Goal: Information Seeking & Learning: Learn about a topic

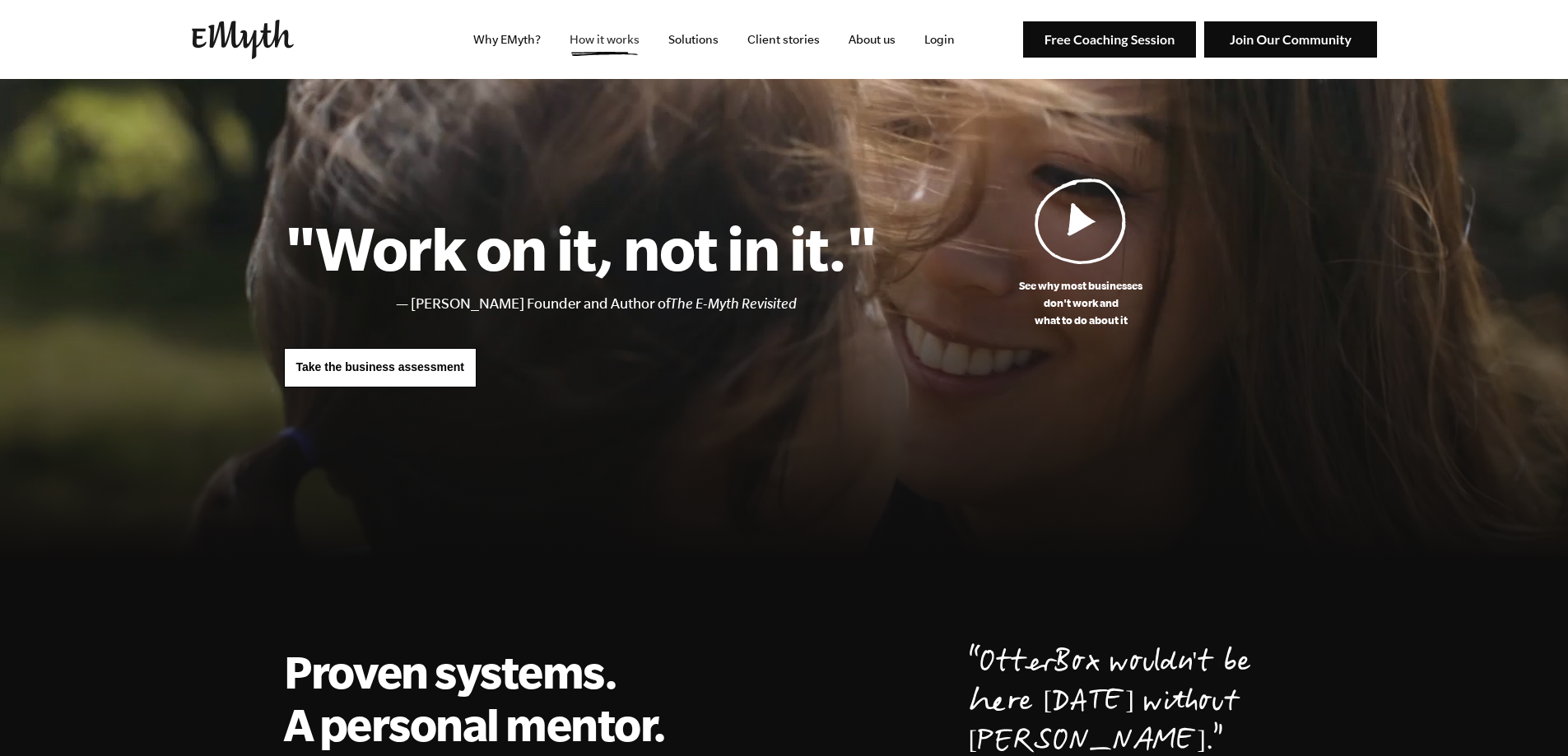
click at [620, 46] on link "How it works" at bounding box center [604, 39] width 96 height 79
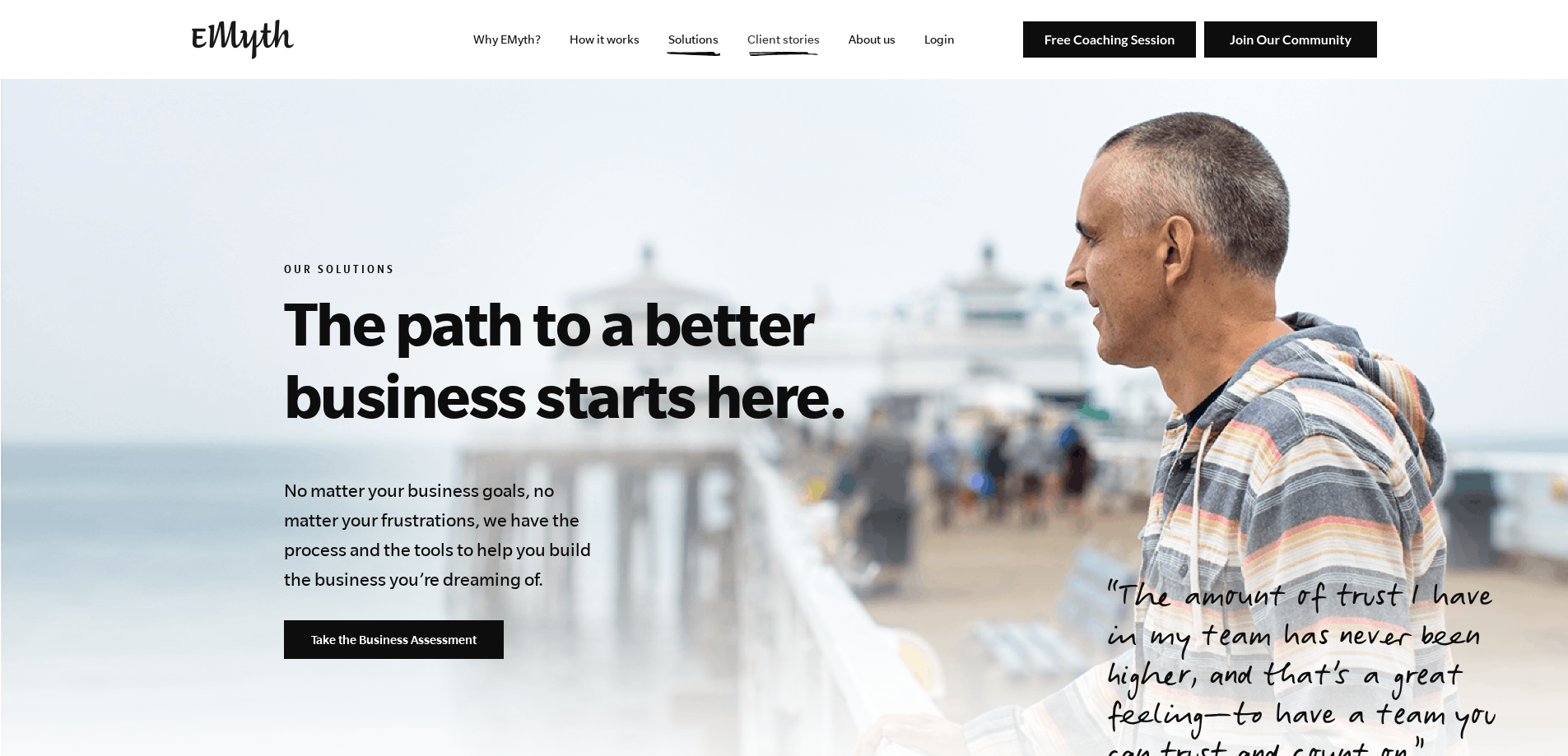
click at [766, 41] on link "Client stories" at bounding box center [783, 39] width 99 height 79
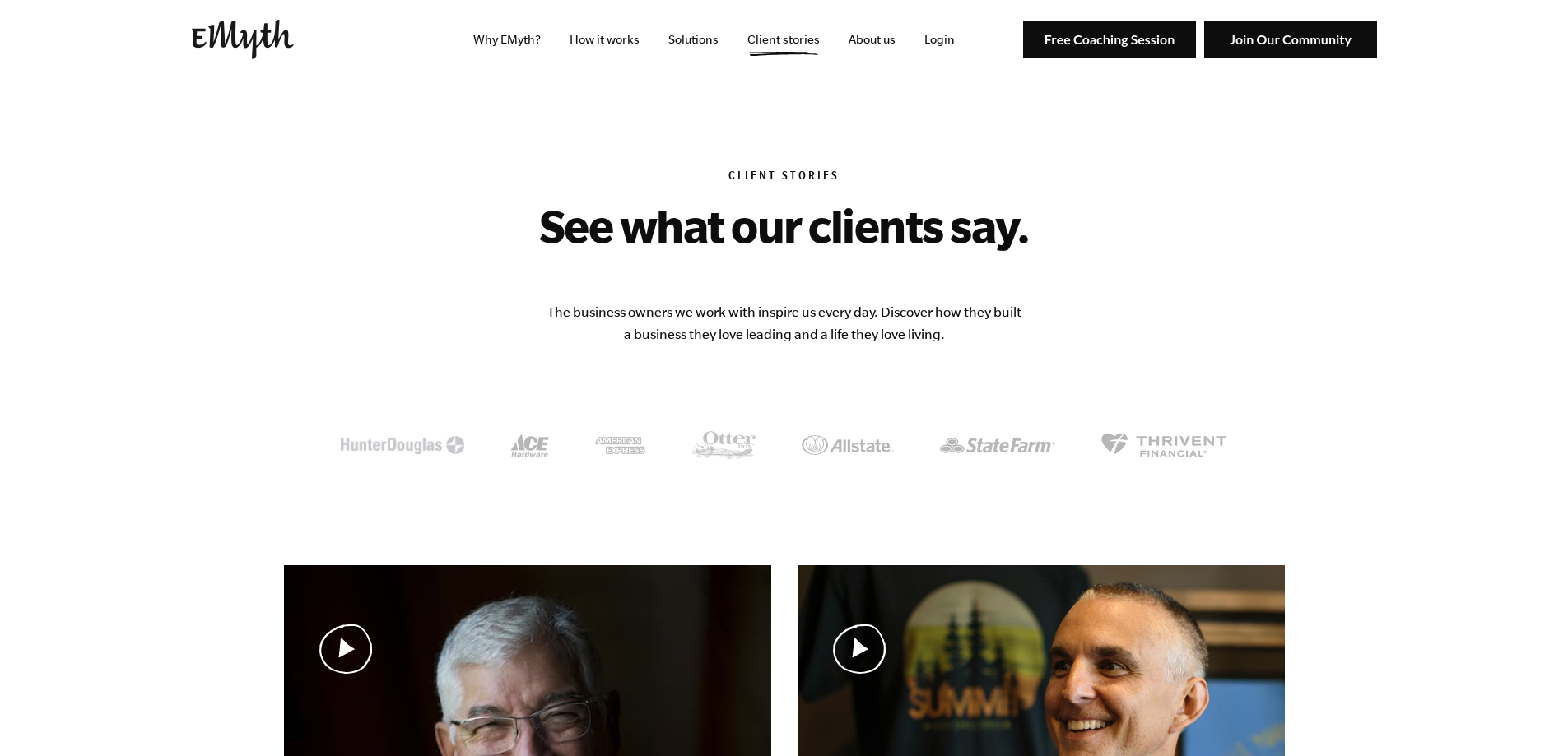
click at [876, 37] on link "About us" at bounding box center [871, 39] width 73 height 79
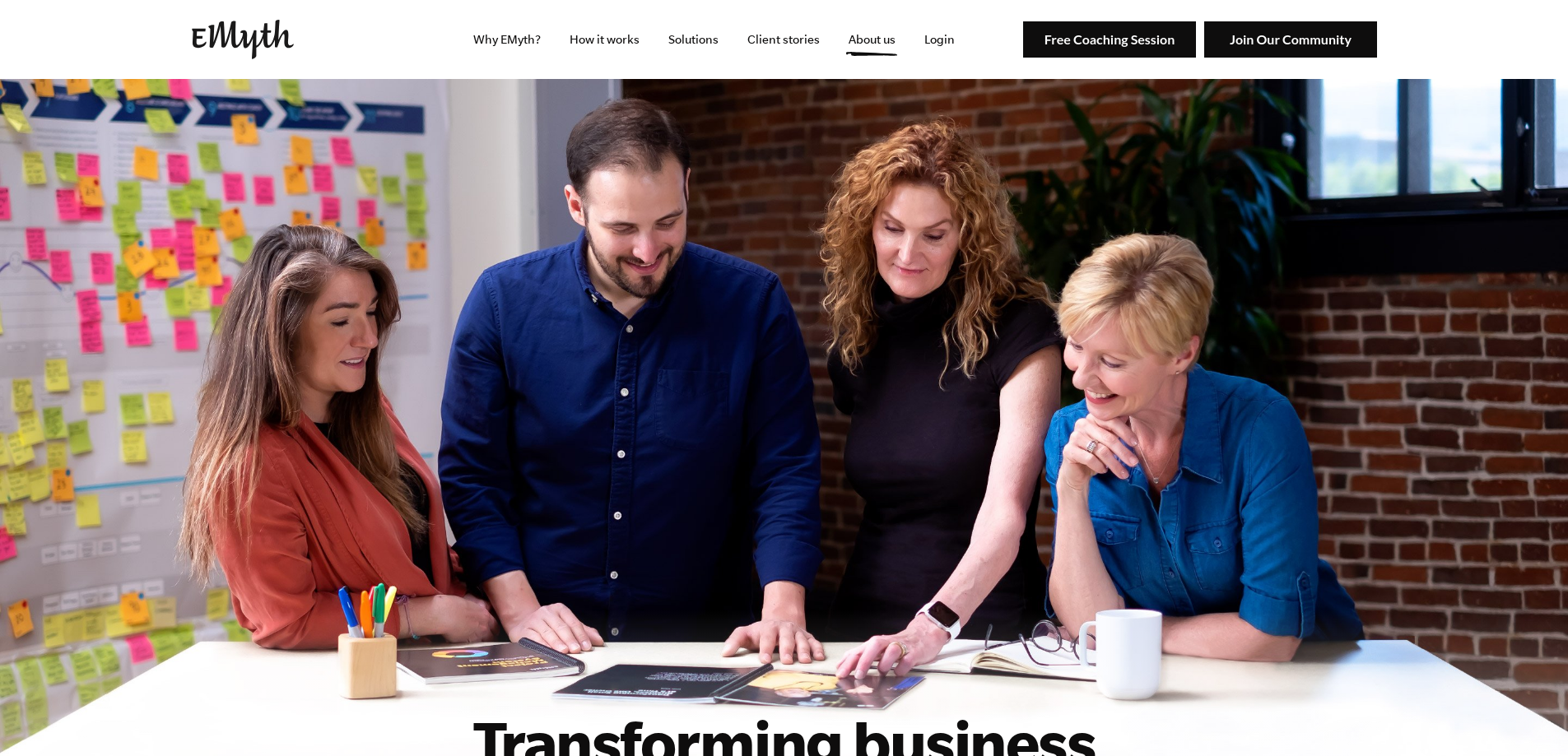
click at [592, 44] on link "How it works" at bounding box center [604, 39] width 96 height 79
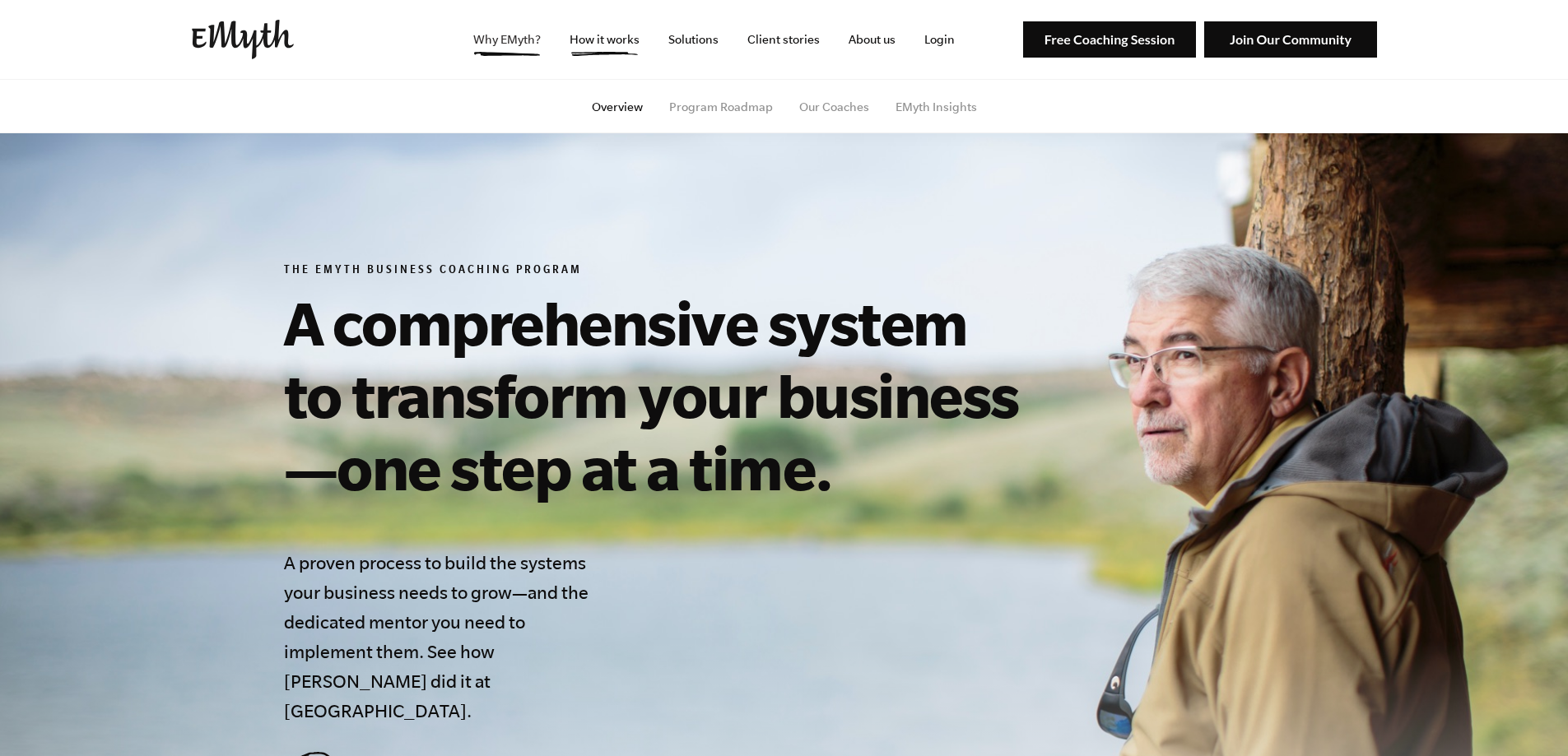
click at [519, 34] on link "Why EMyth?" at bounding box center [507, 39] width 94 height 79
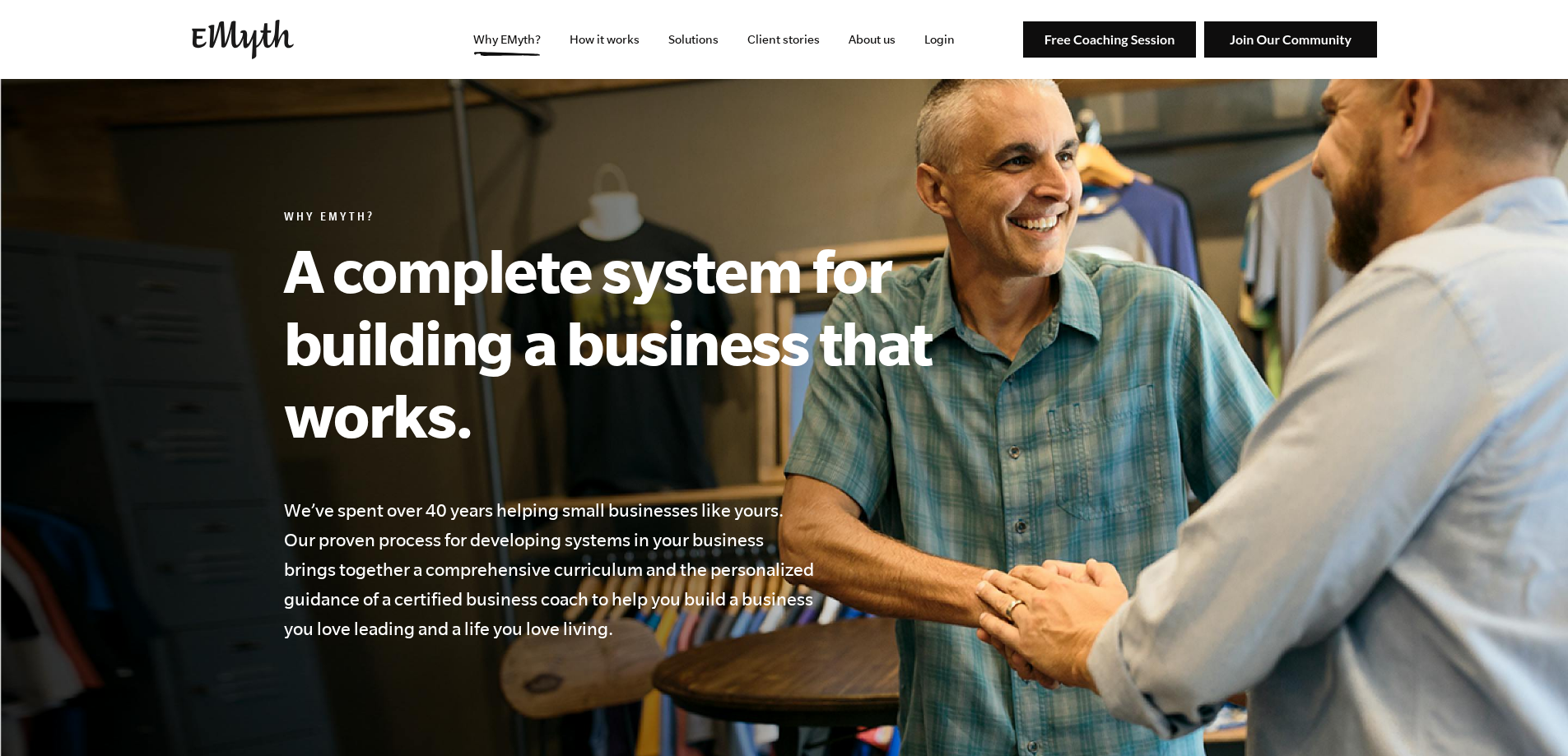
click at [261, 37] on img at bounding box center [243, 39] width 102 height 39
